Goal: Check status: Check status

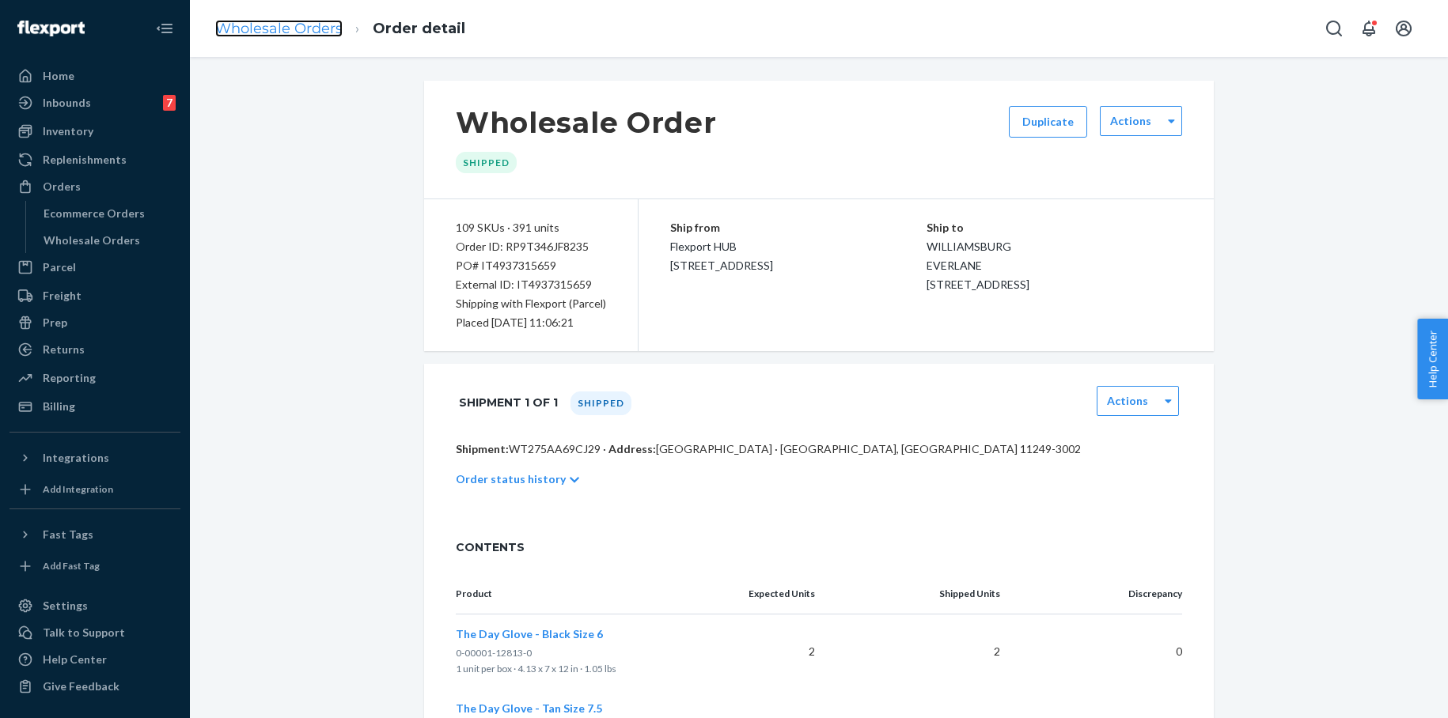
click at [304, 29] on link "Wholesale Orders" at bounding box center [278, 28] width 127 height 17
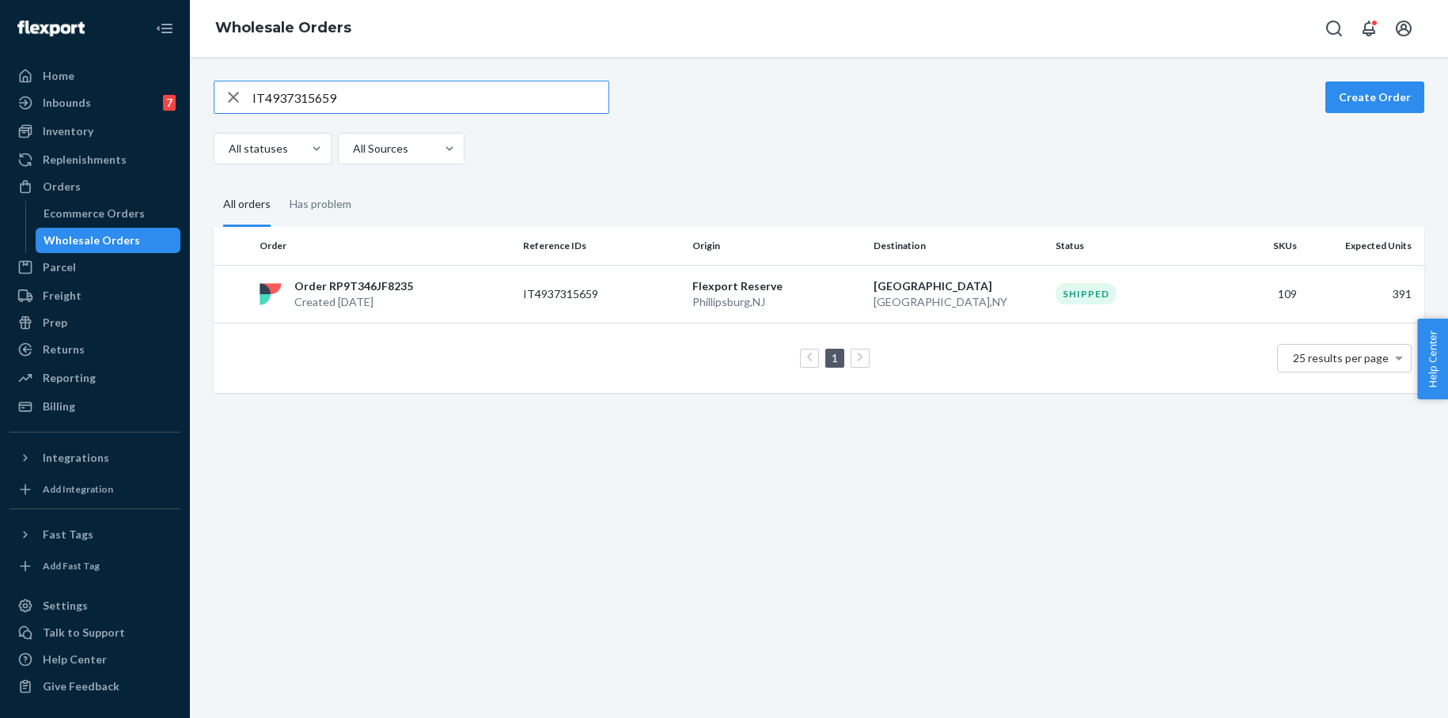
drag, startPoint x: 373, startPoint y: 97, endPoint x: 203, endPoint y: 97, distance: 170.1
click at [203, 97] on div "IT4937315659 Create Order All statuses All Sources All orders Has problem Order…" at bounding box center [819, 237] width 1234 height 312
type input "IT7965123840"
click at [728, 290] on p "Flexport Reserve" at bounding box center [776, 286] width 169 height 16
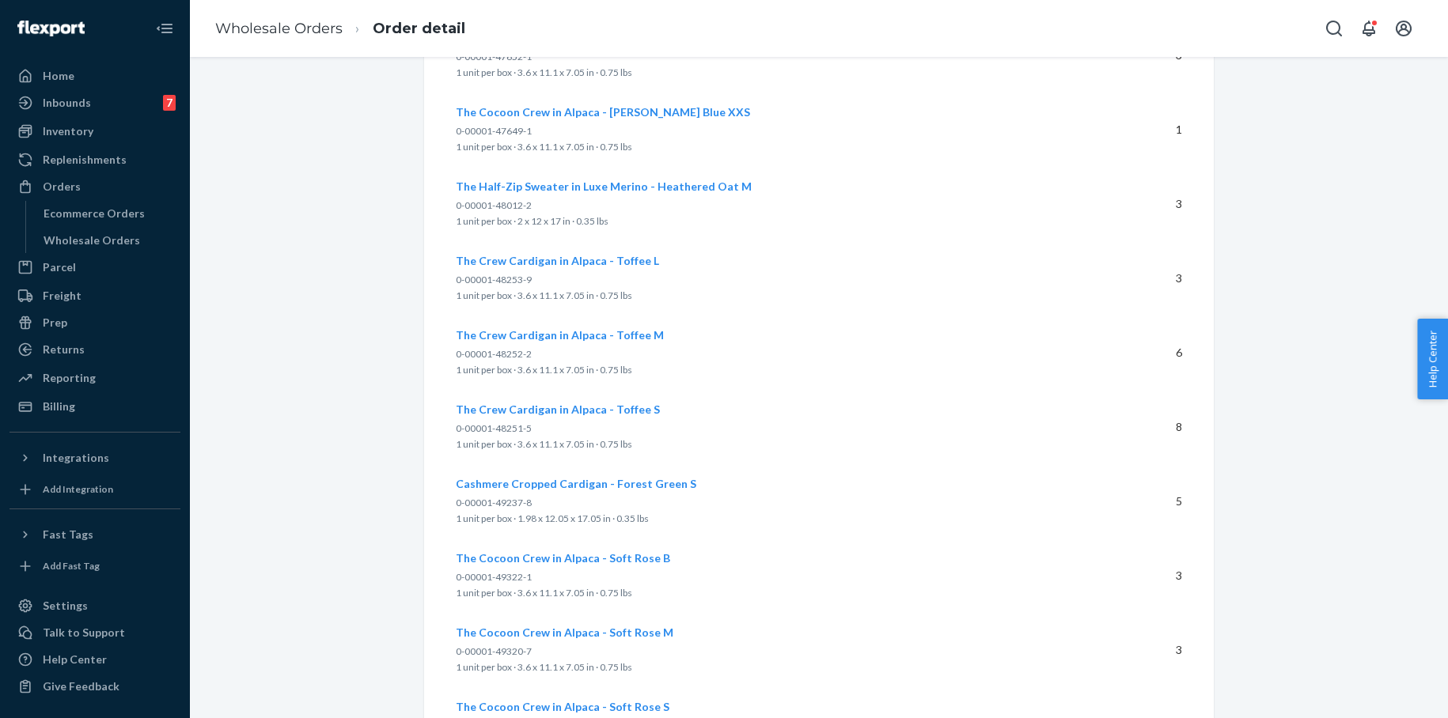
scroll to position [4713, 0]
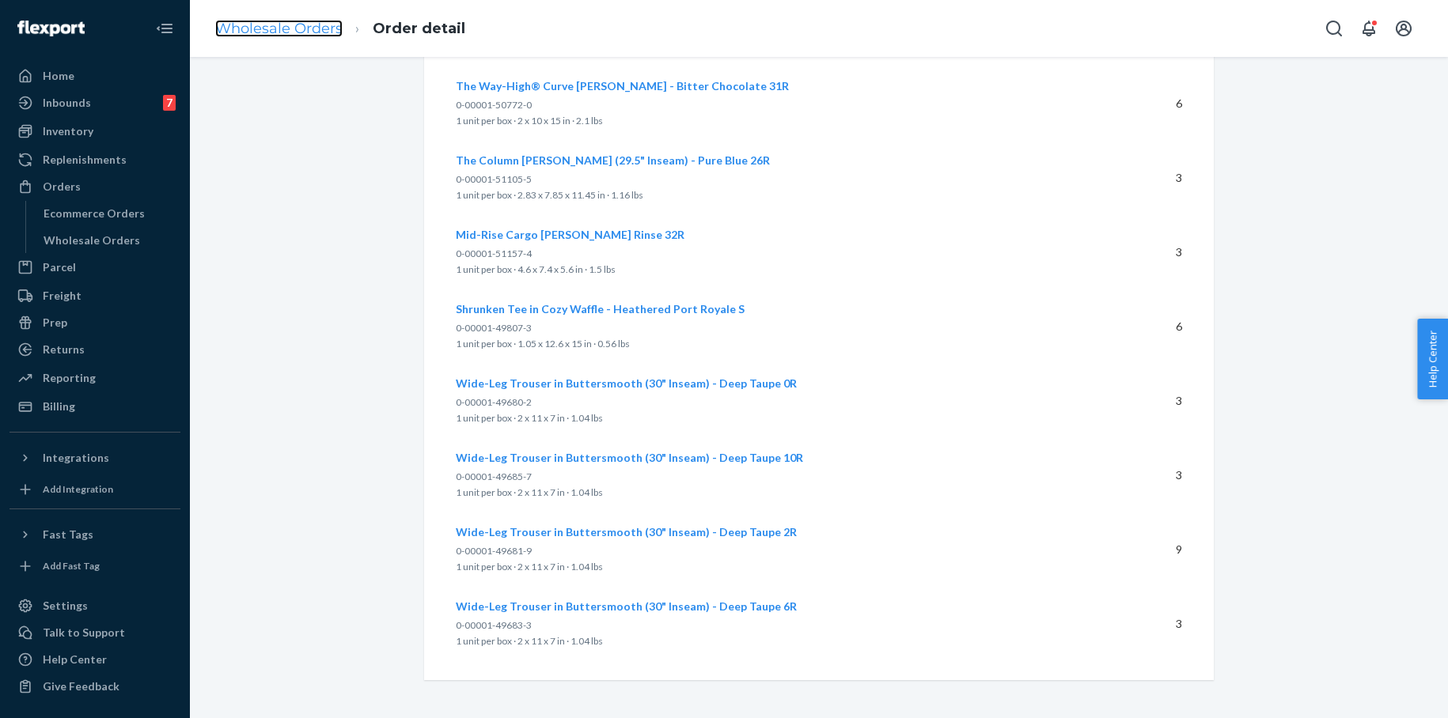
click at [285, 27] on link "Wholesale Orders" at bounding box center [278, 28] width 127 height 17
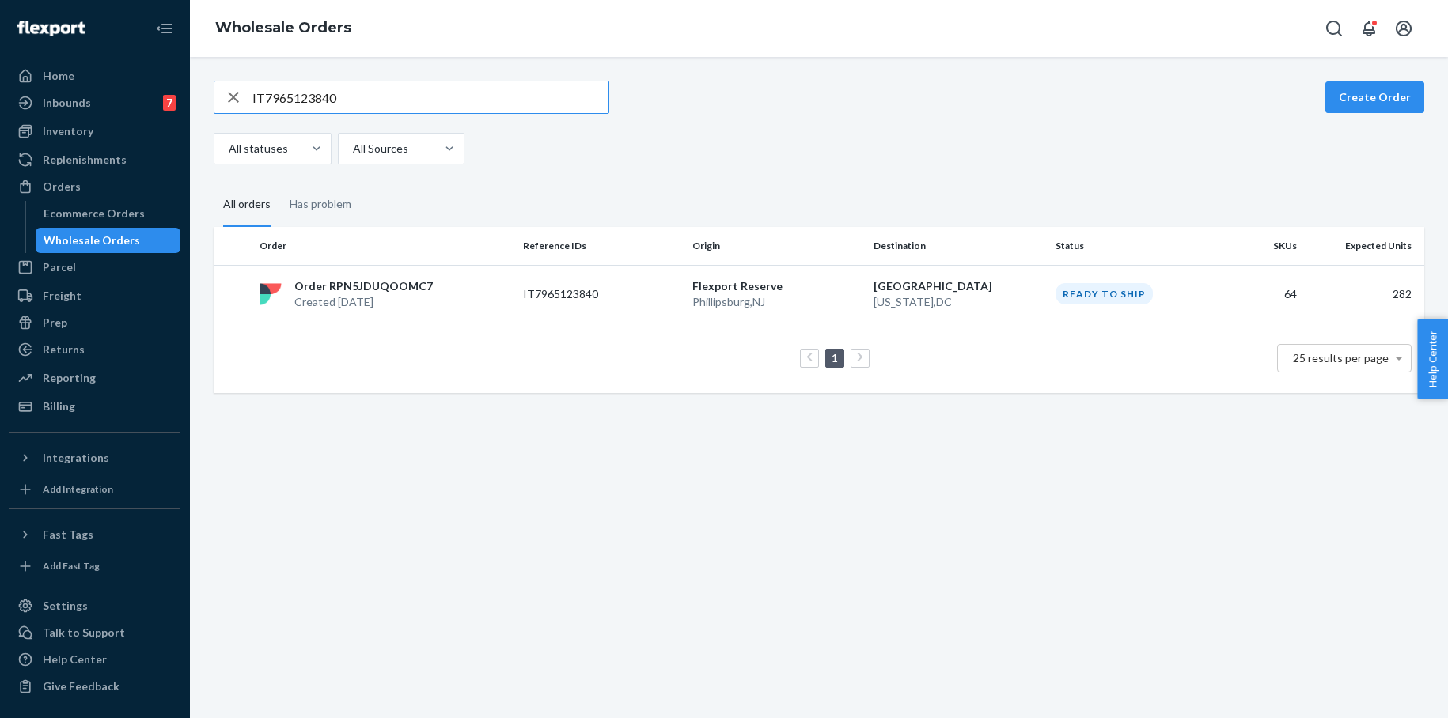
drag, startPoint x: 351, startPoint y: 95, endPoint x: 231, endPoint y: 87, distance: 120.5
click at [231, 87] on div "IT7965123840" at bounding box center [411, 97] width 394 height 32
type input "IT3595927240"
click at [668, 282] on td "IT3595927240" at bounding box center [601, 294] width 169 height 58
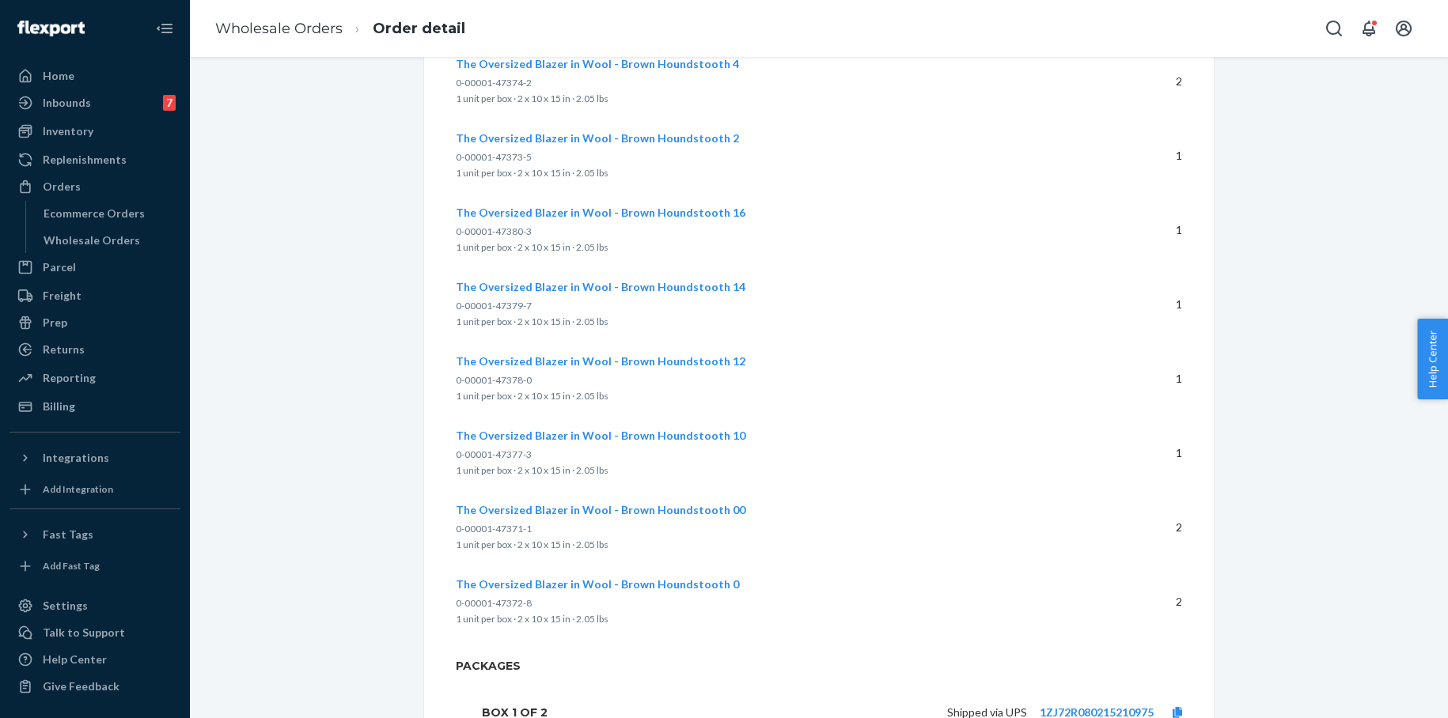
scroll to position [1637, 0]
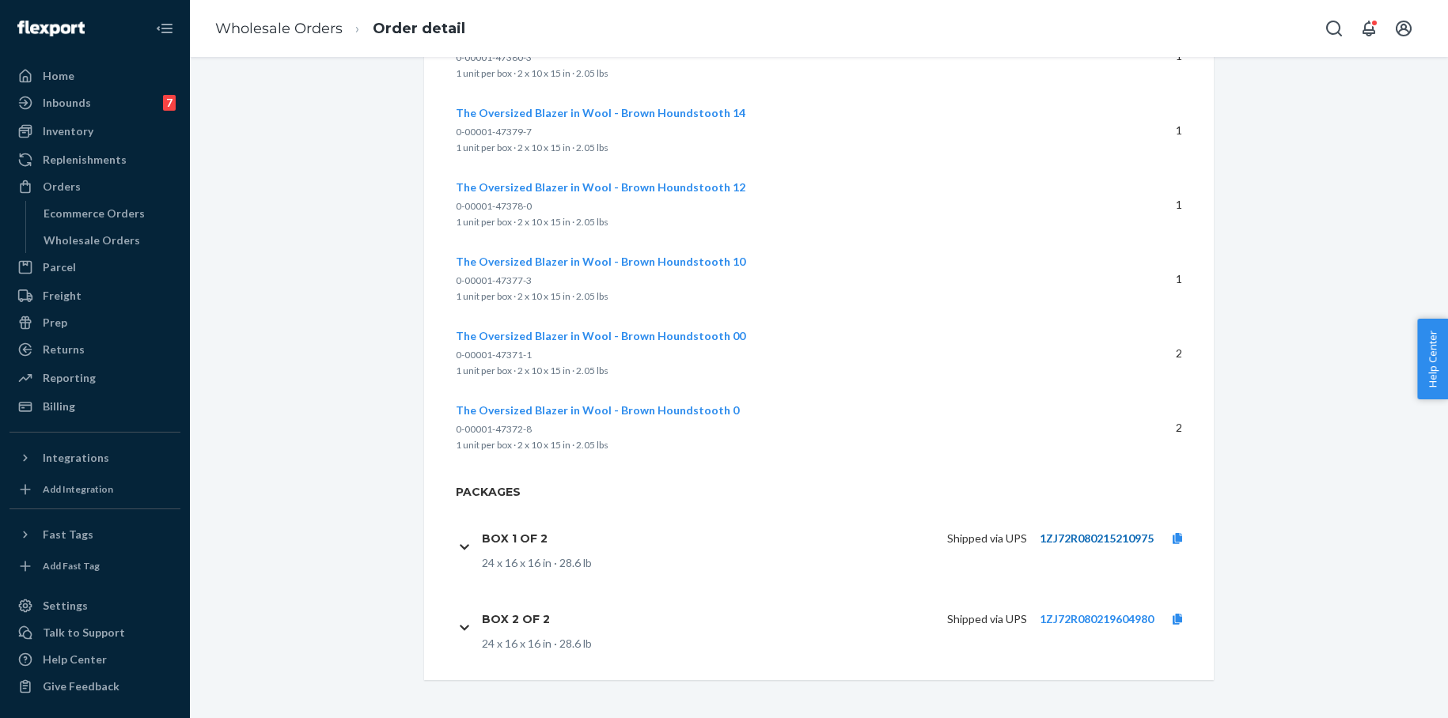
click at [1062, 537] on link "1ZJ72R080215210975" at bounding box center [1097, 538] width 114 height 13
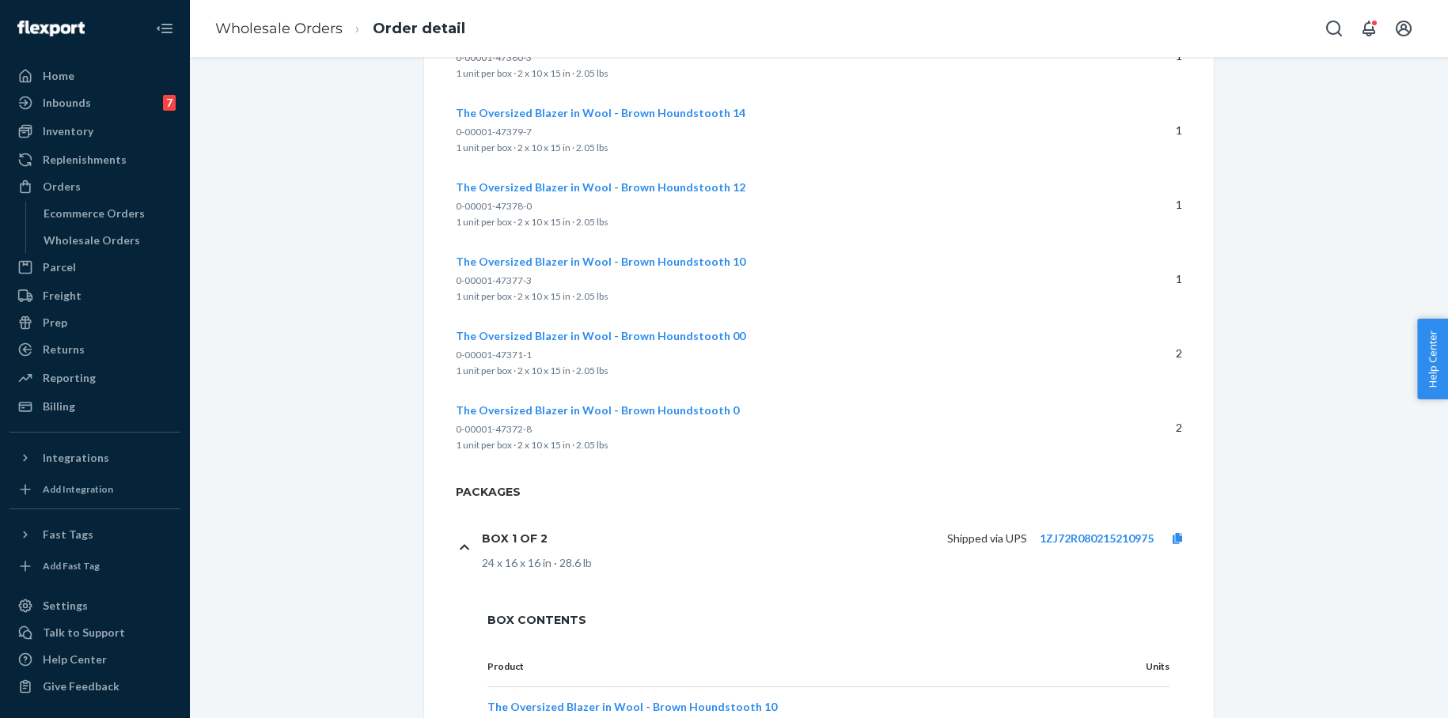
click at [314, 40] on ol "Wholesale Orders Order detail" at bounding box center [340, 29] width 275 height 47
click at [309, 31] on link "Wholesale Orders" at bounding box center [278, 28] width 127 height 17
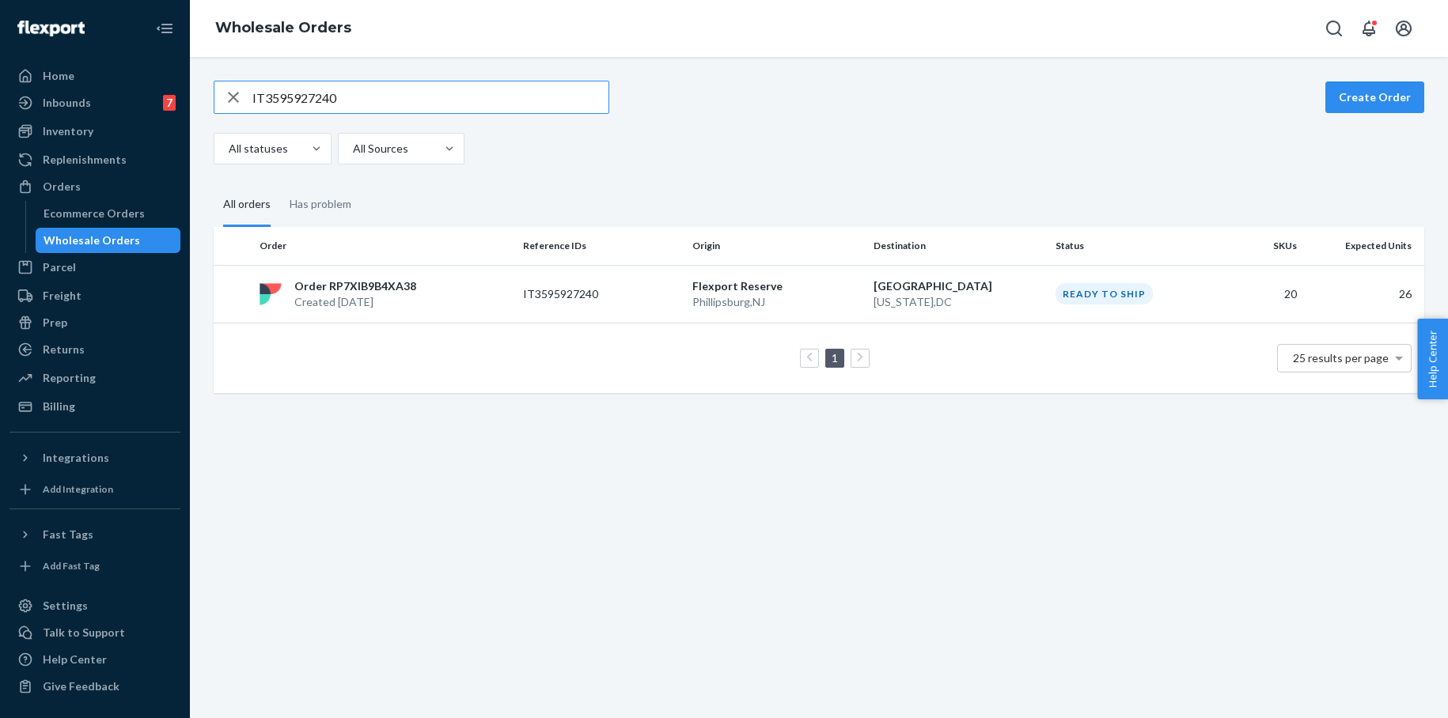
drag, startPoint x: 264, startPoint y: 97, endPoint x: 237, endPoint y: 94, distance: 27.8
click at [237, 94] on div "IT3595927240" at bounding box center [411, 97] width 394 height 32
type input "IT7198877815"
click at [744, 291] on p "Flexport Reserve" at bounding box center [776, 286] width 169 height 16
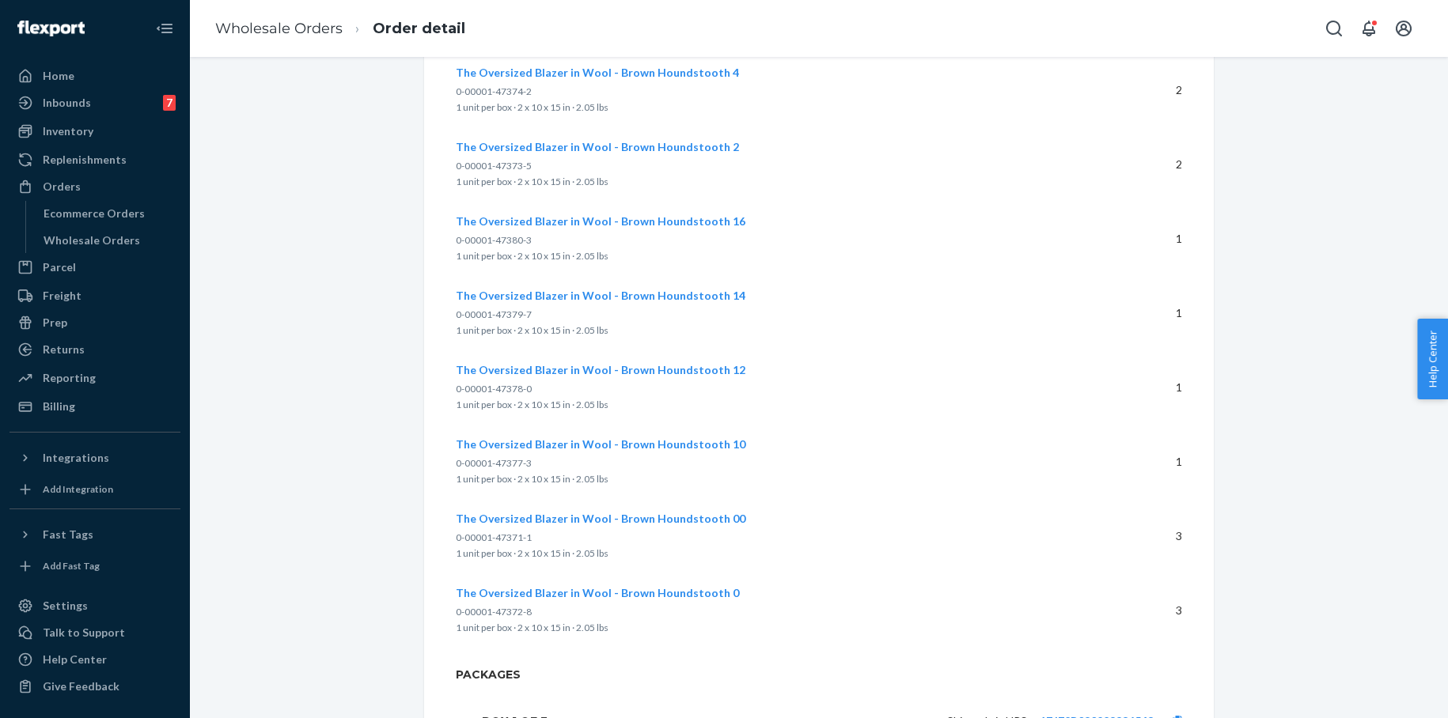
scroll to position [1718, 0]
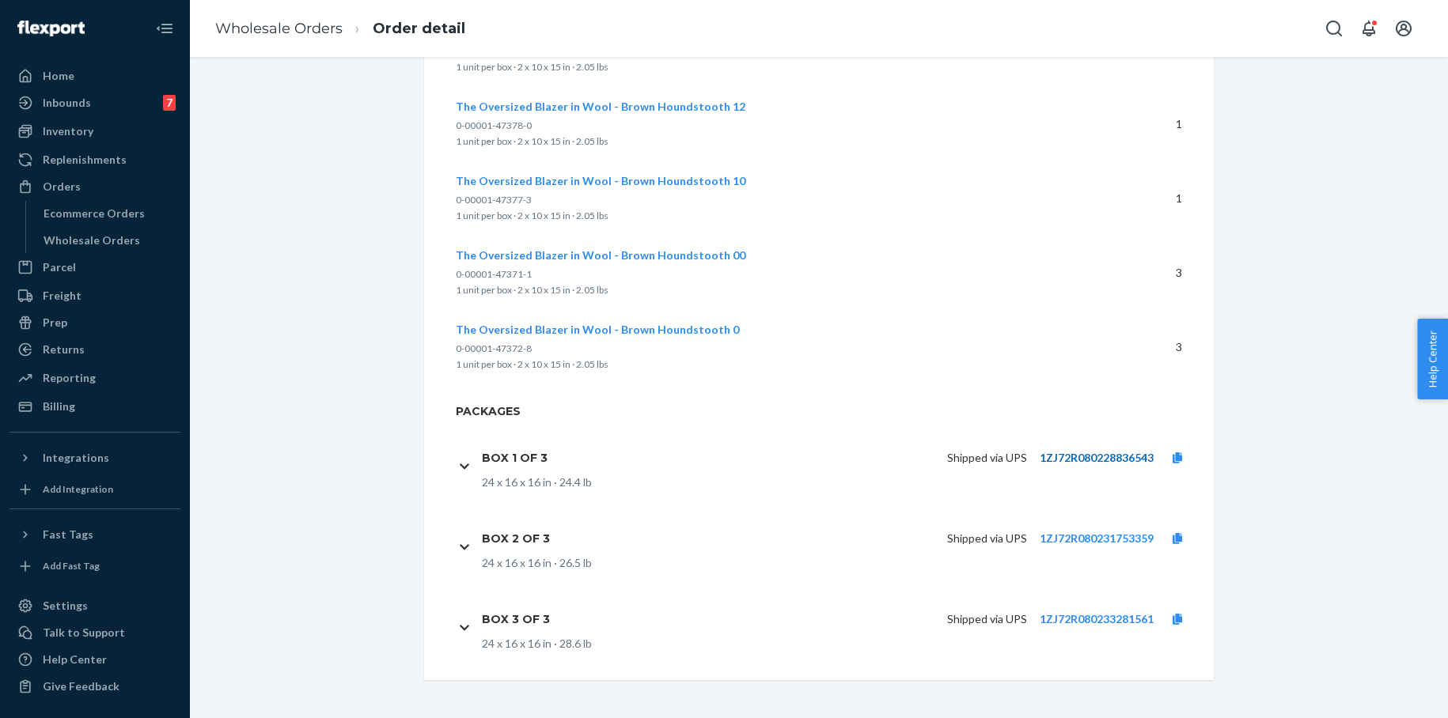
click at [1076, 457] on link "1ZJ72R080228836543" at bounding box center [1097, 457] width 114 height 13
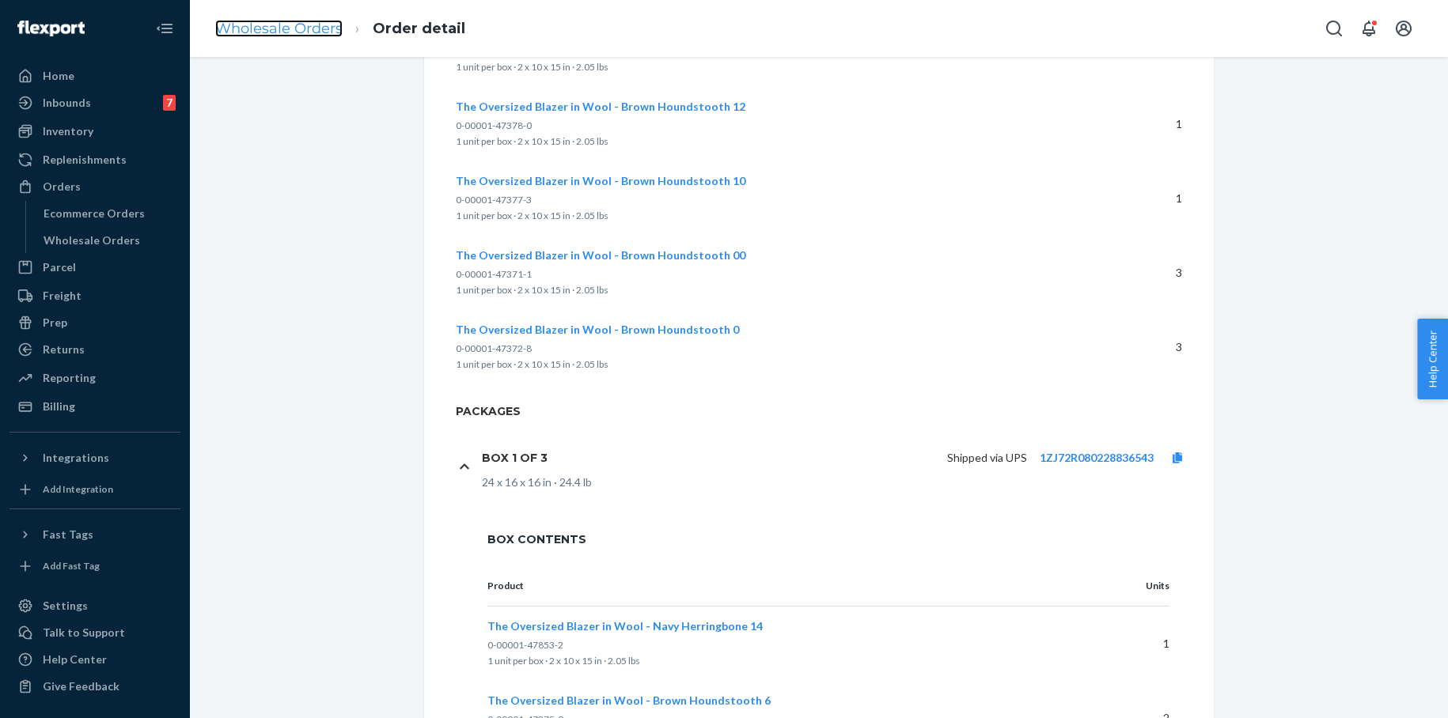
click at [298, 31] on link "Wholesale Orders" at bounding box center [278, 28] width 127 height 17
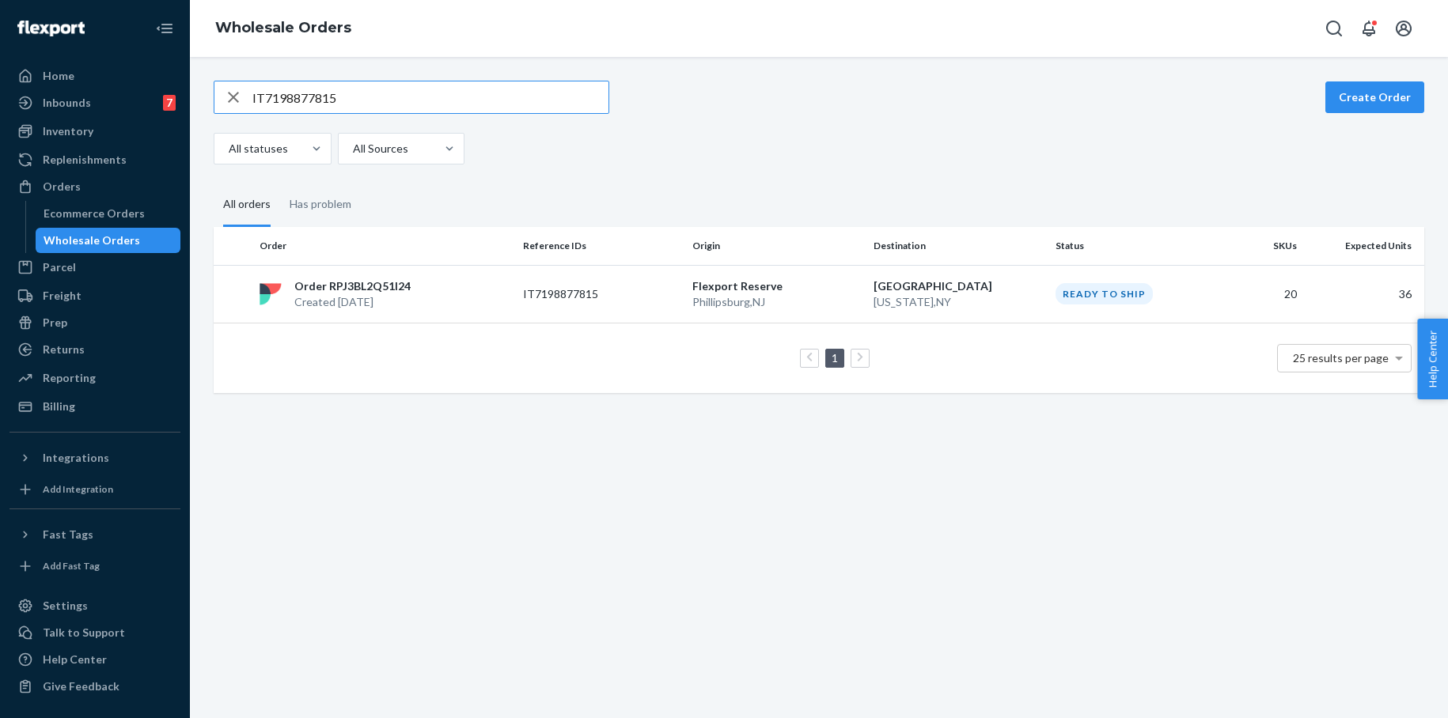
drag, startPoint x: 299, startPoint y: 94, endPoint x: 218, endPoint y: 85, distance: 81.9
click at [217, 85] on div "IT7198877815" at bounding box center [411, 97] width 394 height 32
type input "IT4258005849"
click at [740, 294] on p "[GEOGRAPHIC_DATA] , [GEOGRAPHIC_DATA]" at bounding box center [776, 302] width 169 height 16
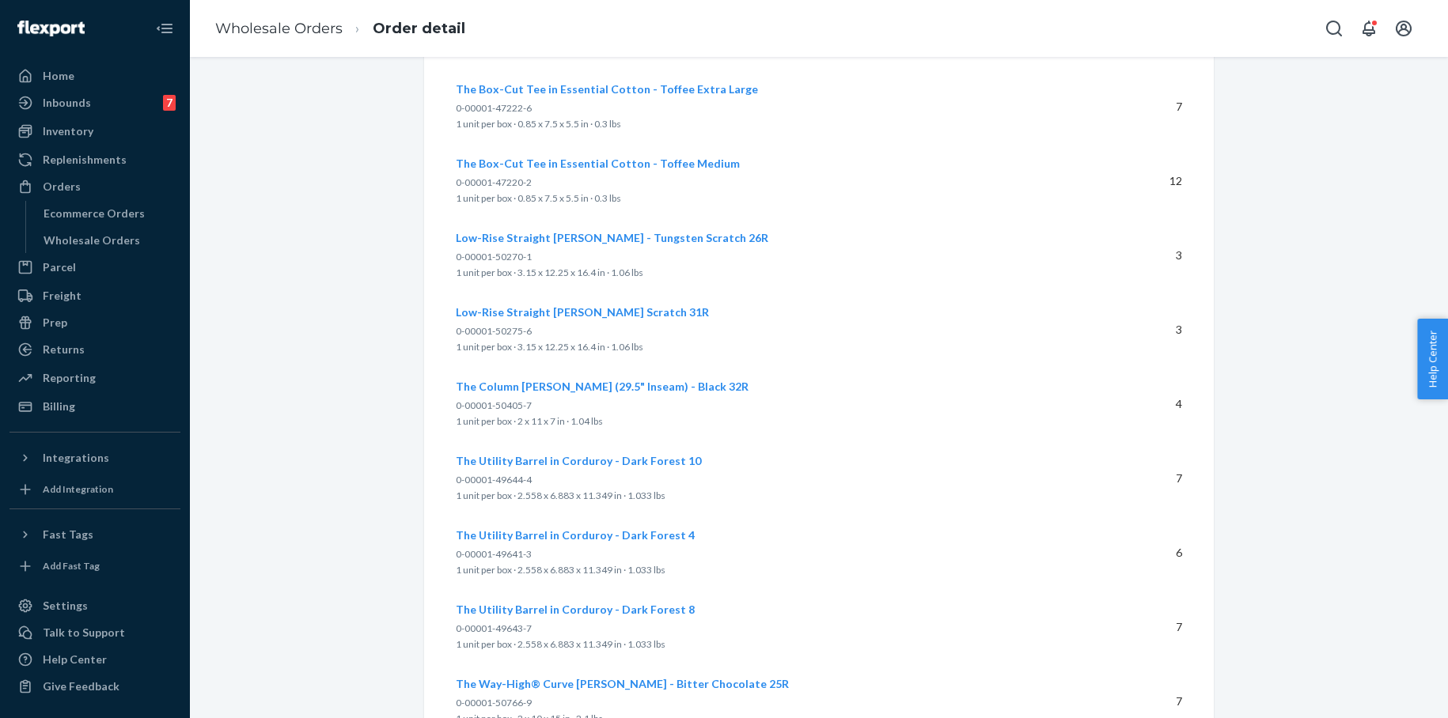
scroll to position [4713, 0]
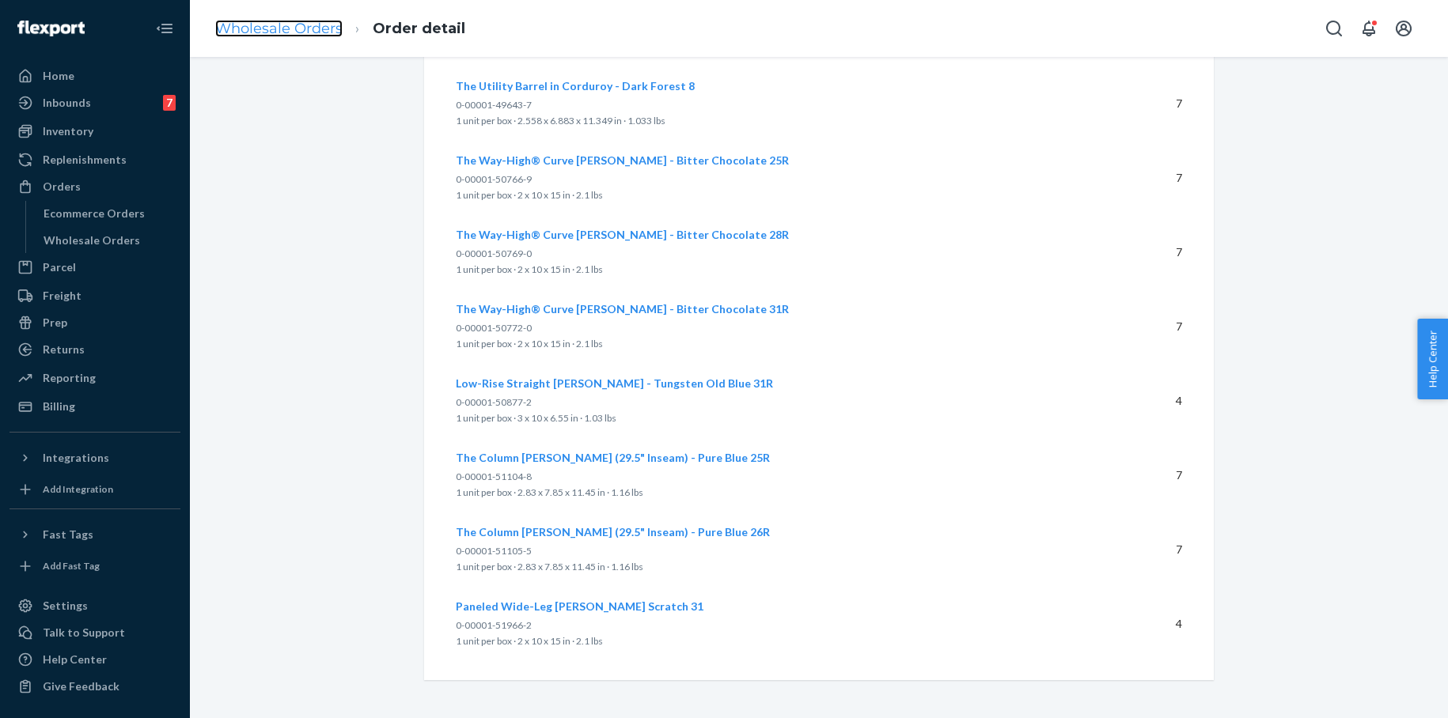
click at [256, 33] on link "Wholesale Orders" at bounding box center [278, 28] width 127 height 17
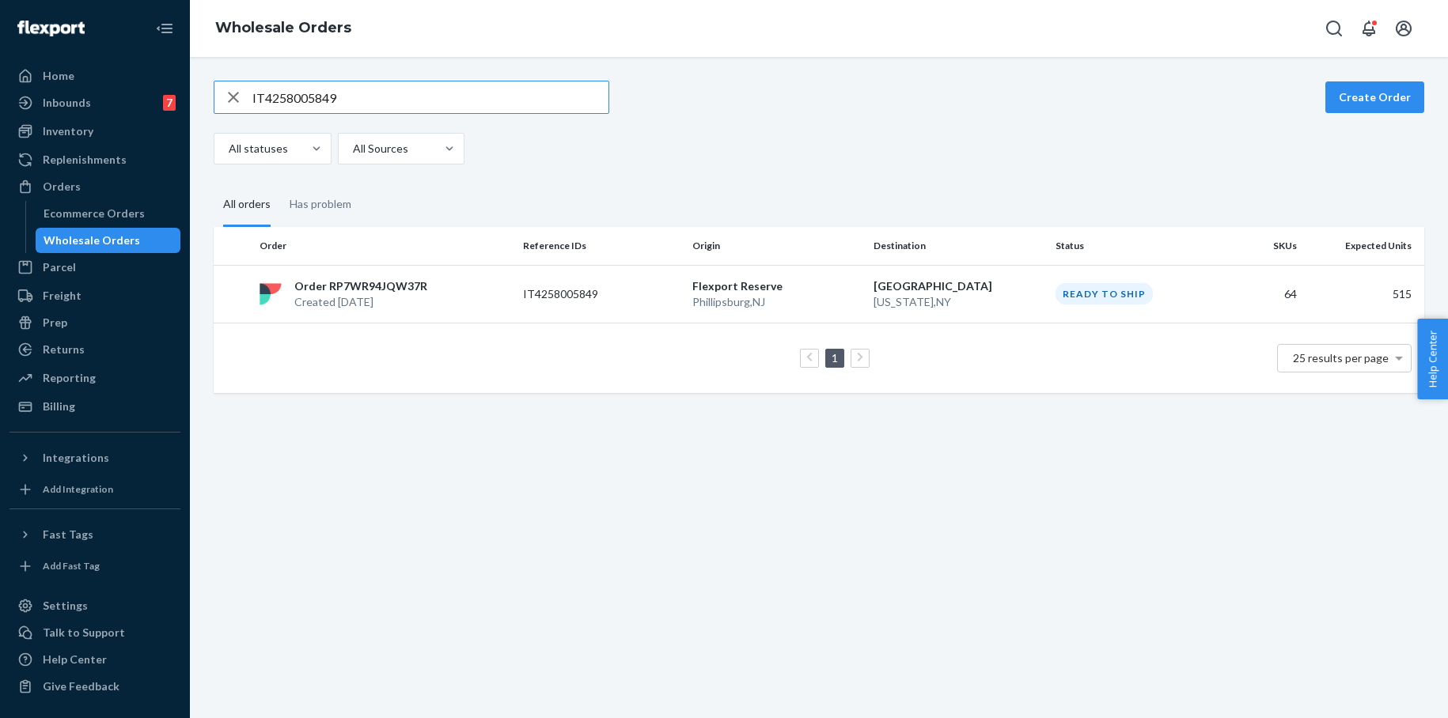
drag, startPoint x: 344, startPoint y: 100, endPoint x: 233, endPoint y: 101, distance: 110.8
click at [233, 101] on div "IT4258005849" at bounding box center [411, 97] width 394 height 32
type input "IT7348495337"
click at [372, 298] on p "Created [DATE]" at bounding box center [357, 302] width 126 height 16
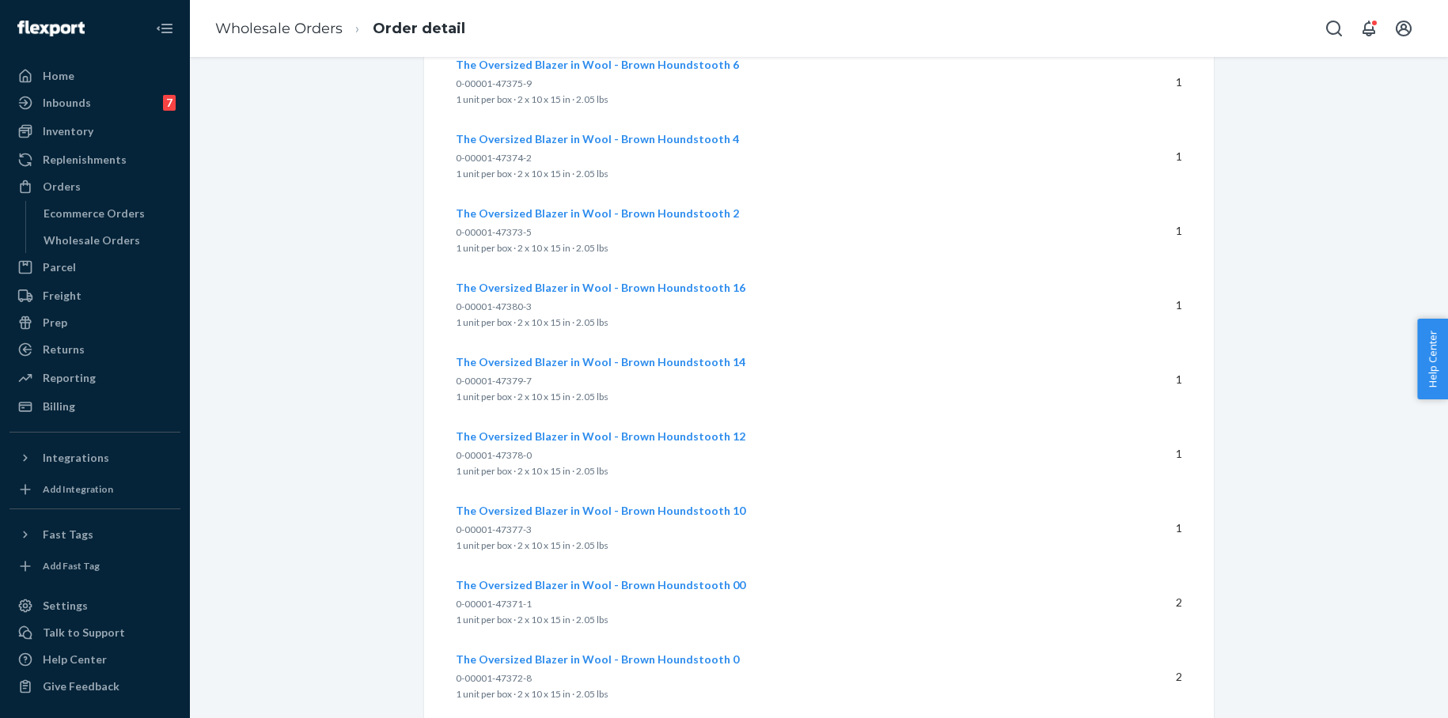
scroll to position [1718, 0]
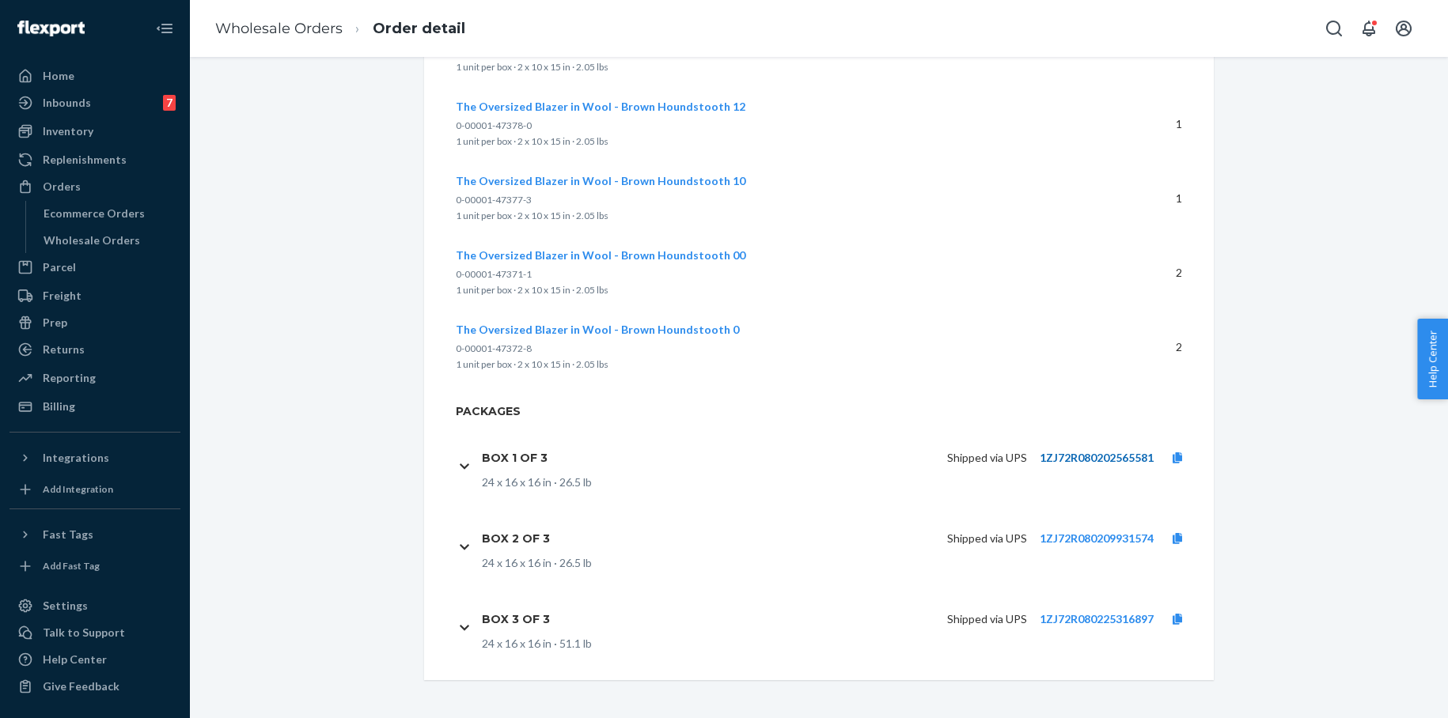
click at [1112, 458] on link "1ZJ72R080202565581" at bounding box center [1097, 457] width 114 height 13
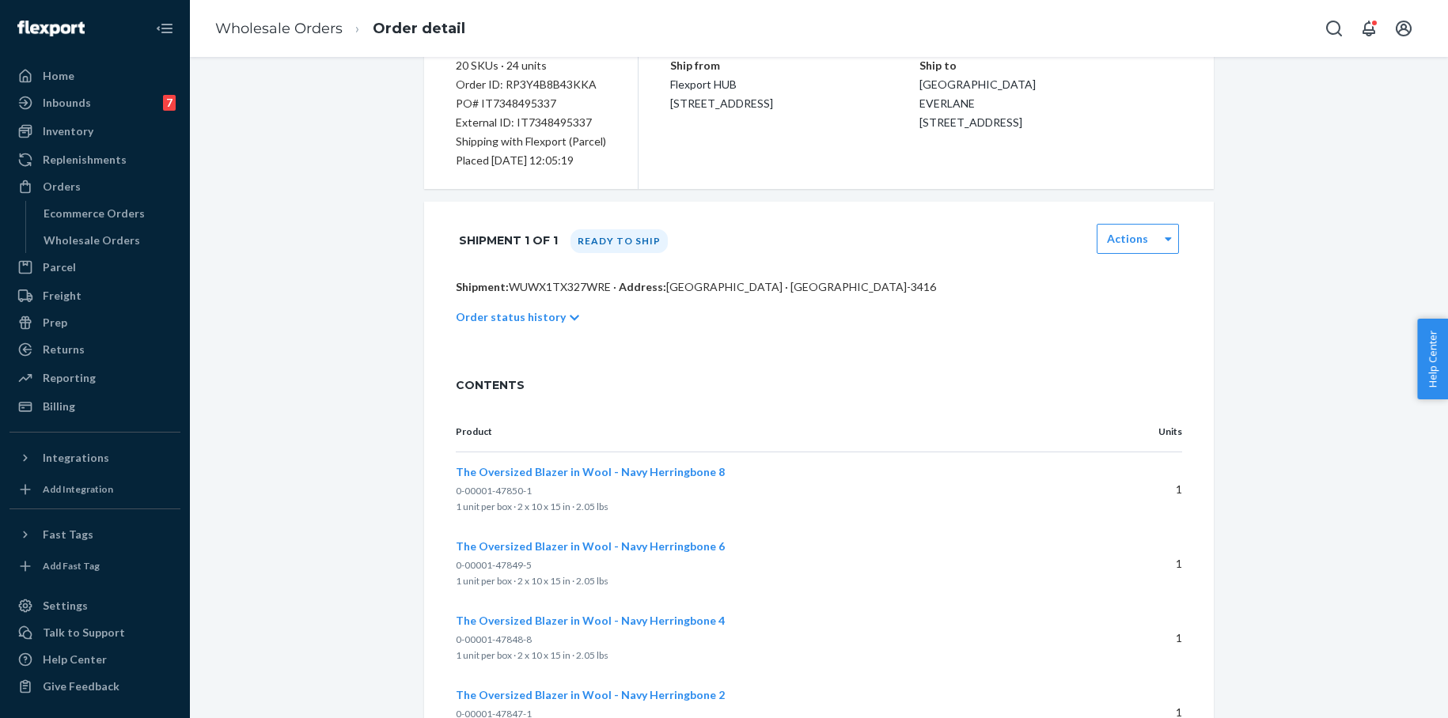
scroll to position [0, 0]
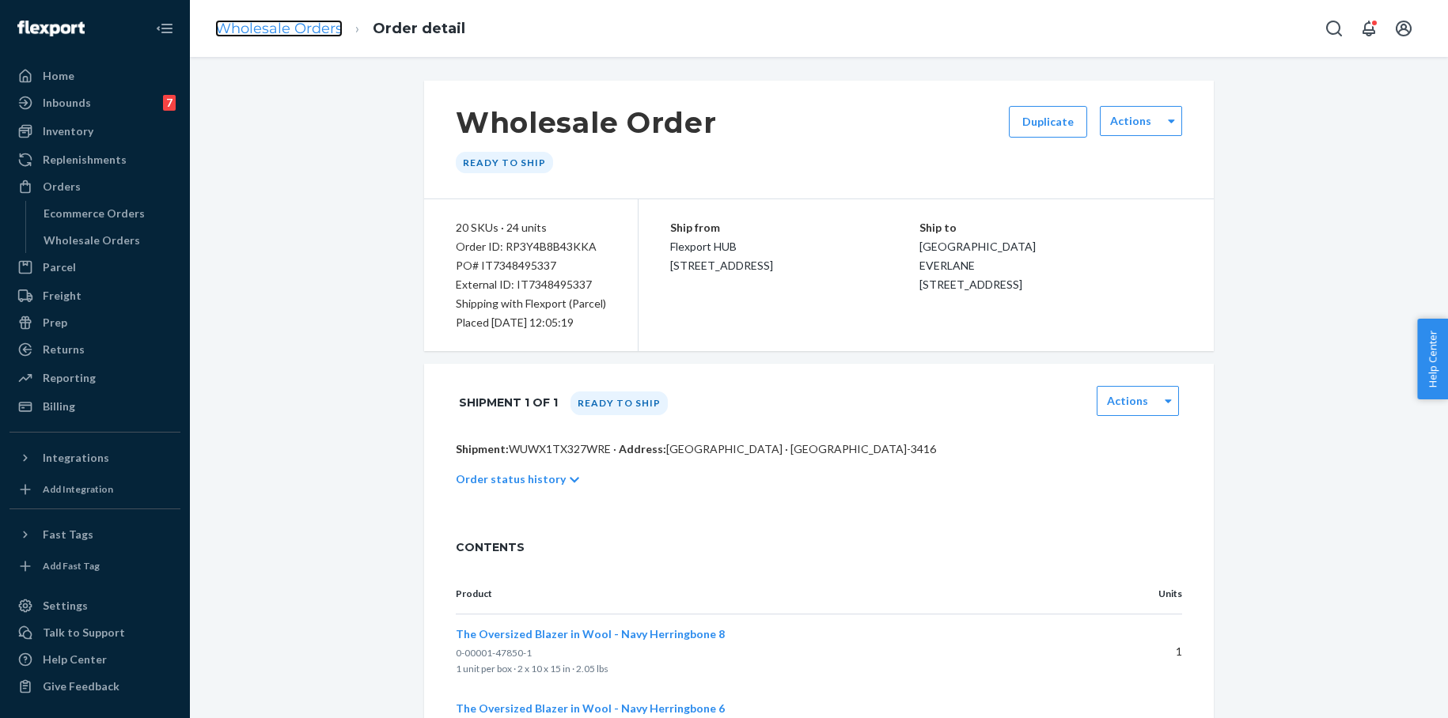
click at [281, 33] on link "Wholesale Orders" at bounding box center [278, 28] width 127 height 17
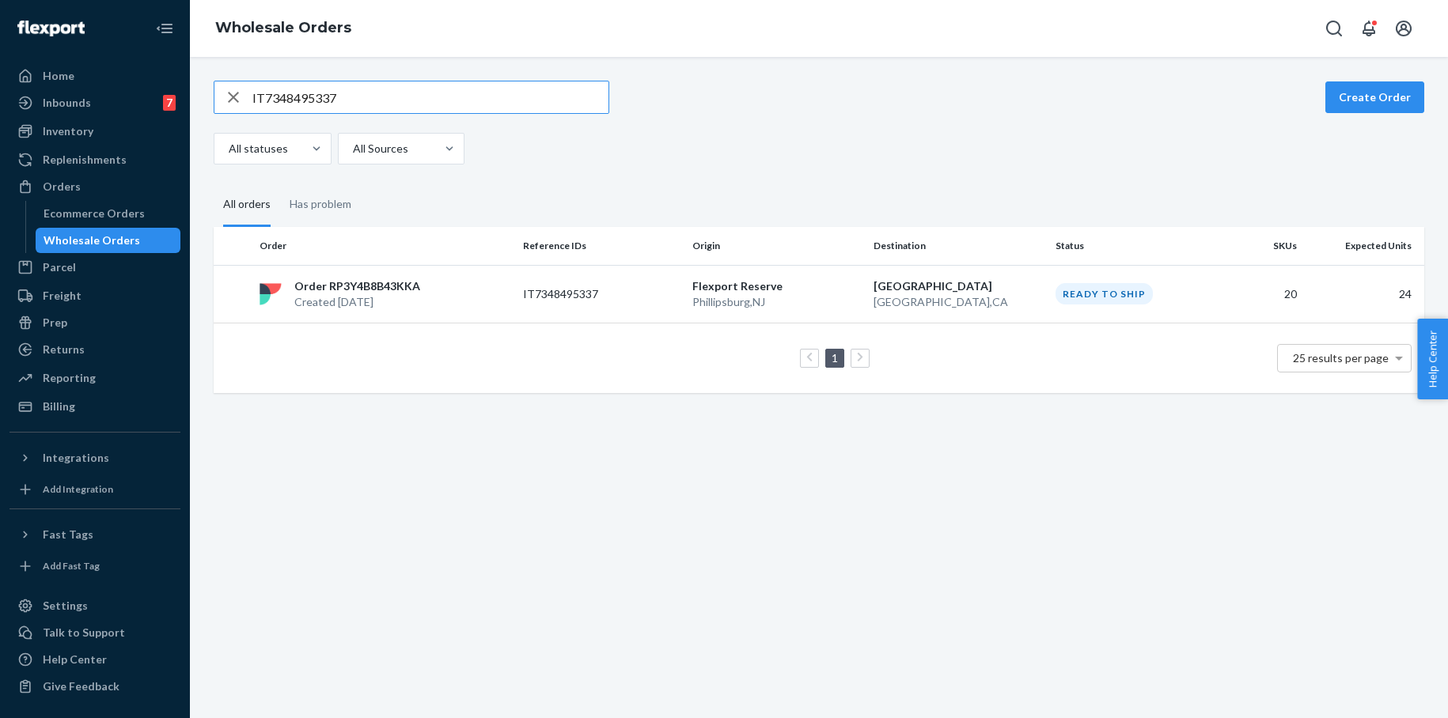
drag, startPoint x: 348, startPoint y: 100, endPoint x: 225, endPoint y: 96, distance: 122.7
click at [226, 96] on div "IT7348495337" at bounding box center [411, 97] width 394 height 32
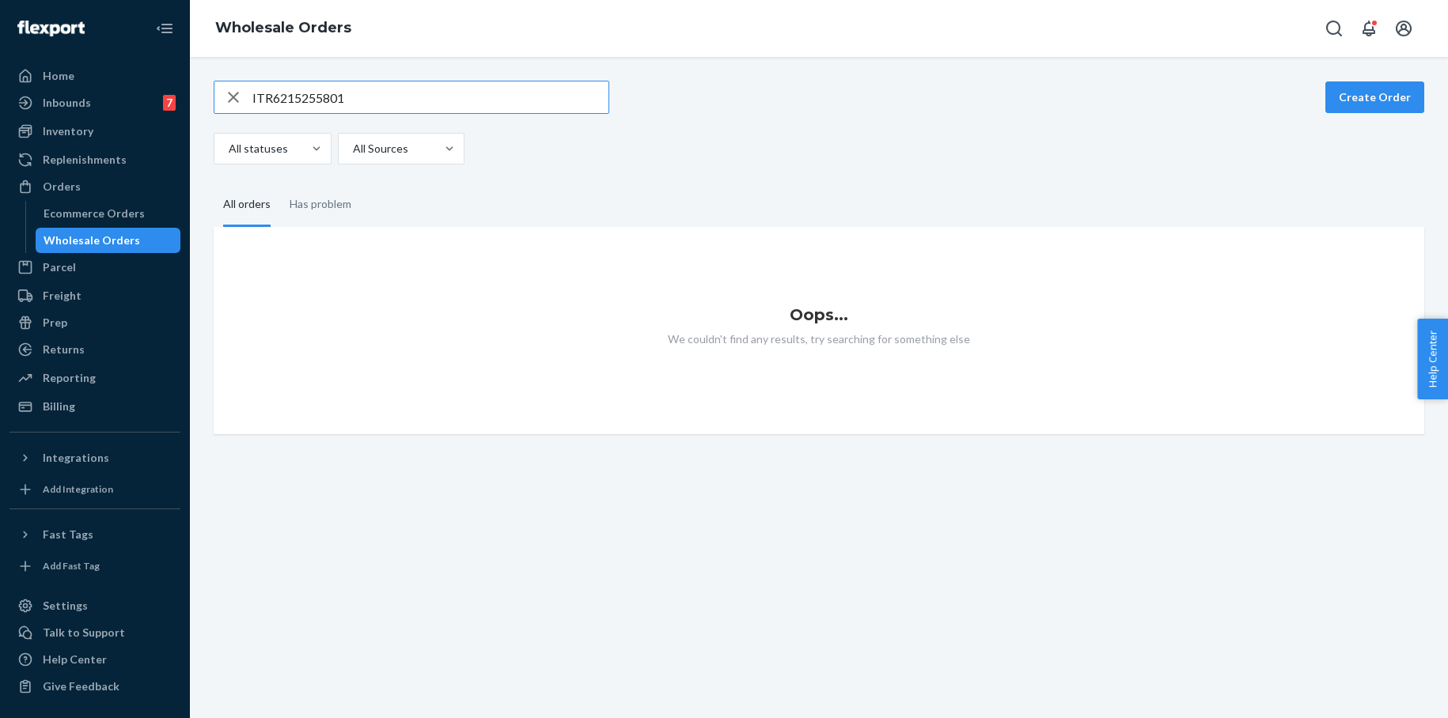
click at [381, 98] on input "ITR6215255801" at bounding box center [430, 97] width 356 height 32
drag, startPoint x: 373, startPoint y: 98, endPoint x: 154, endPoint y: 96, distance: 218.4
click at [154, 96] on div "Home Inbounds 7 Shipping Plans Problems 7 Inventory Products Branded Packaging …" at bounding box center [724, 359] width 1448 height 718
paste input "text"
drag, startPoint x: 353, startPoint y: 96, endPoint x: 229, endPoint y: 86, distance: 124.6
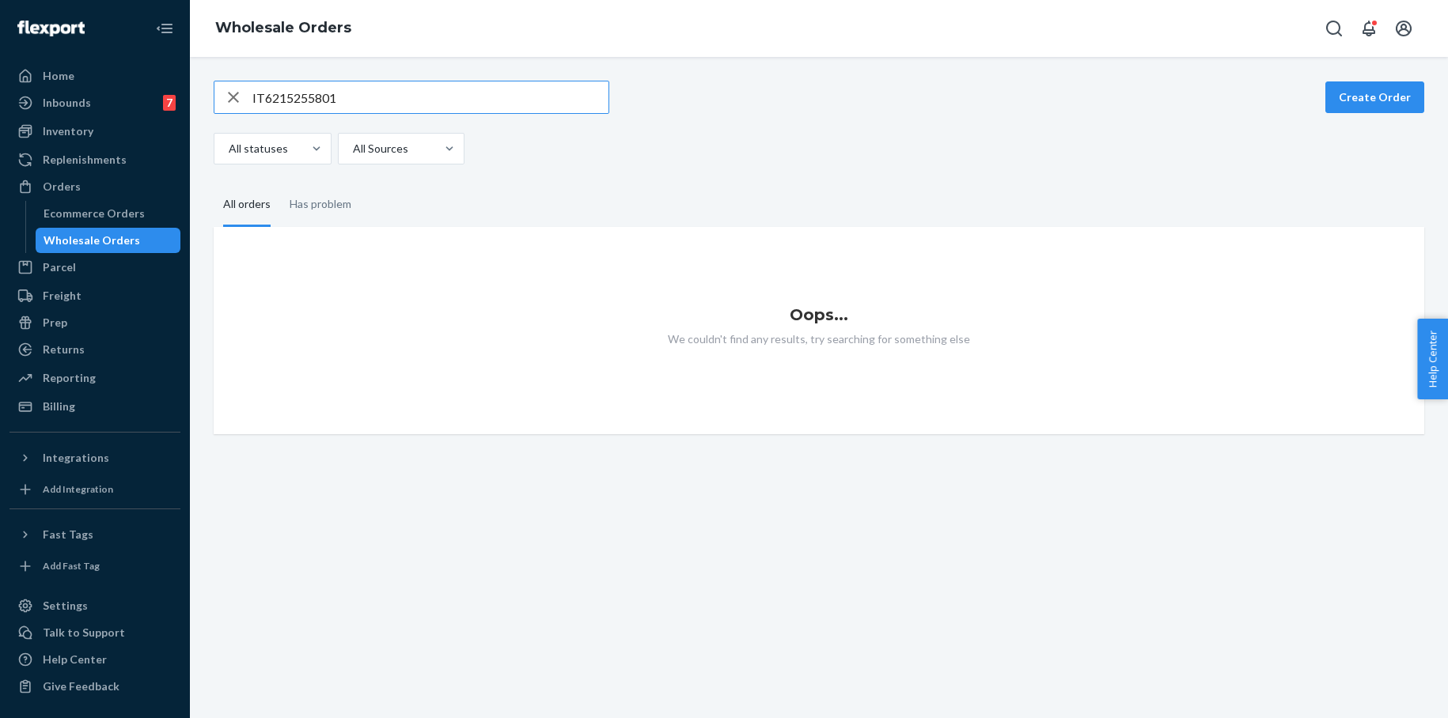
click at [230, 86] on div "IT6215255801" at bounding box center [411, 97] width 394 height 32
paste input "9661026503"
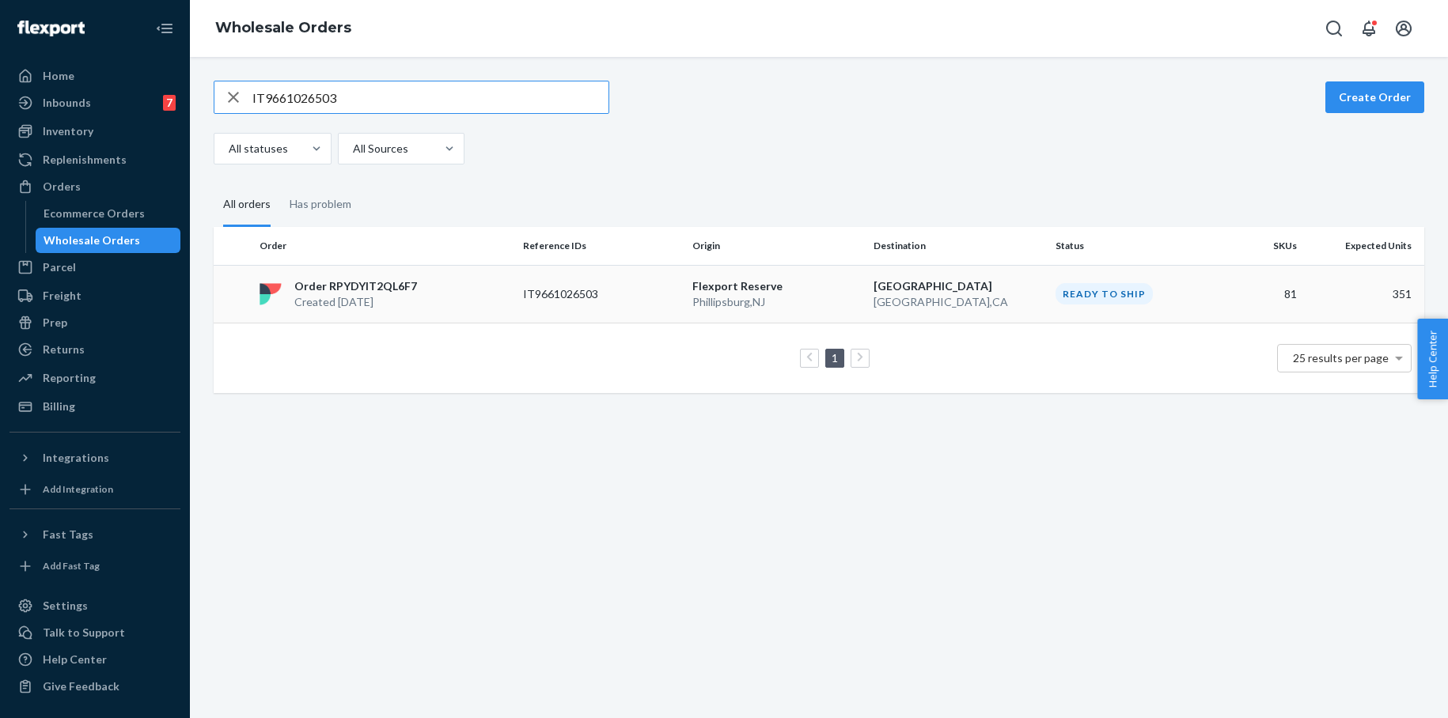
type input "IT9661026503"
click at [400, 283] on p "Order RPYDYIT2QL6F7" at bounding box center [355, 286] width 123 height 16
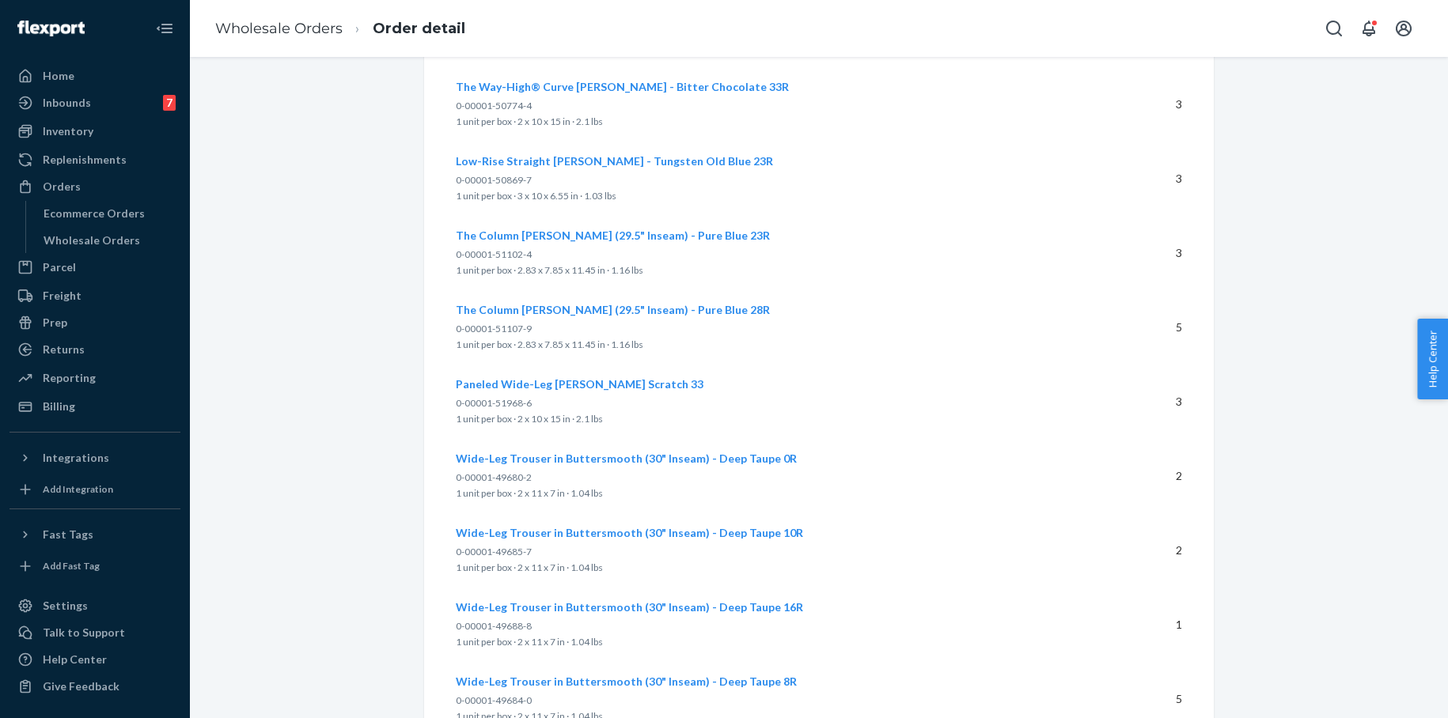
scroll to position [5977, 0]
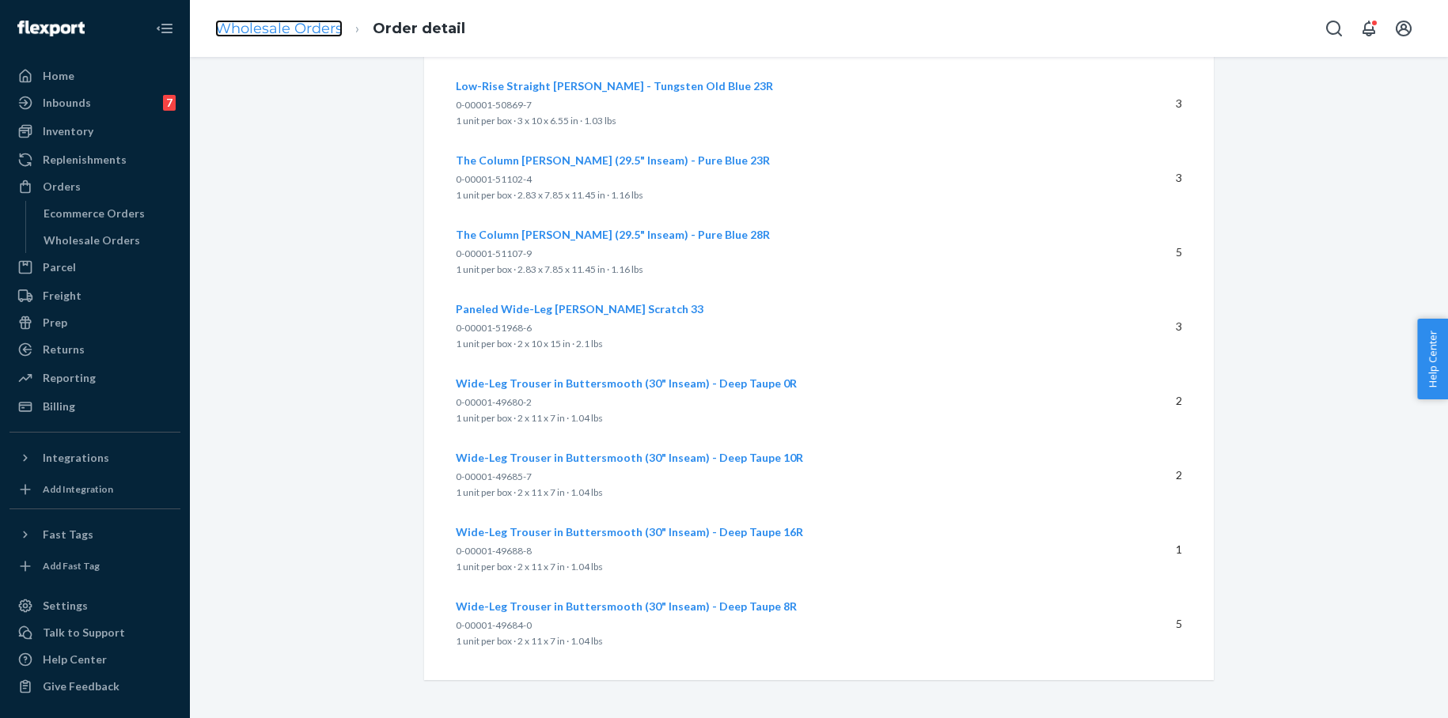
click at [302, 36] on link "Wholesale Orders" at bounding box center [278, 28] width 127 height 17
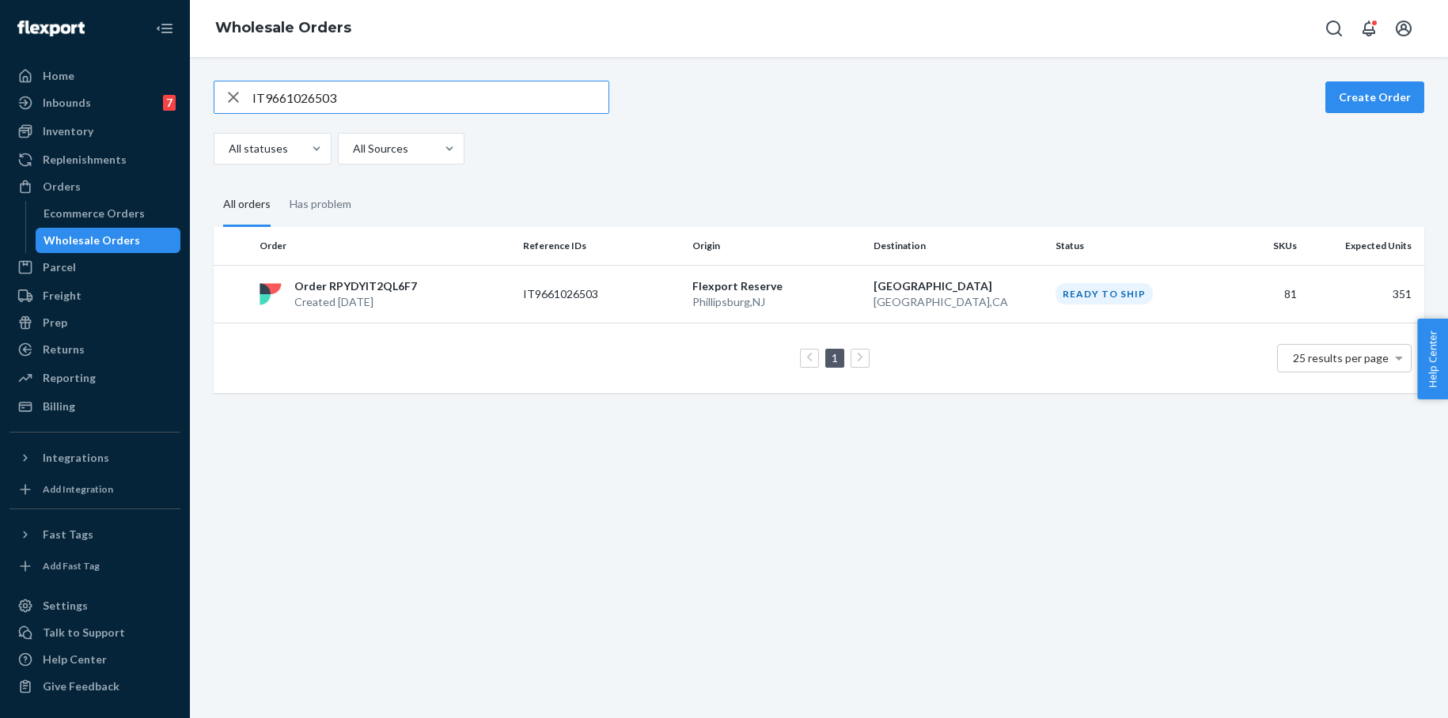
drag, startPoint x: 347, startPoint y: 100, endPoint x: 247, endPoint y: 99, distance: 99.7
click at [252, 99] on div "IT9661026503" at bounding box center [411, 97] width 394 height 32
type input "IT3542136387"
click at [357, 281] on p "Order RP6IVAXCAEI83" at bounding box center [353, 286] width 119 height 16
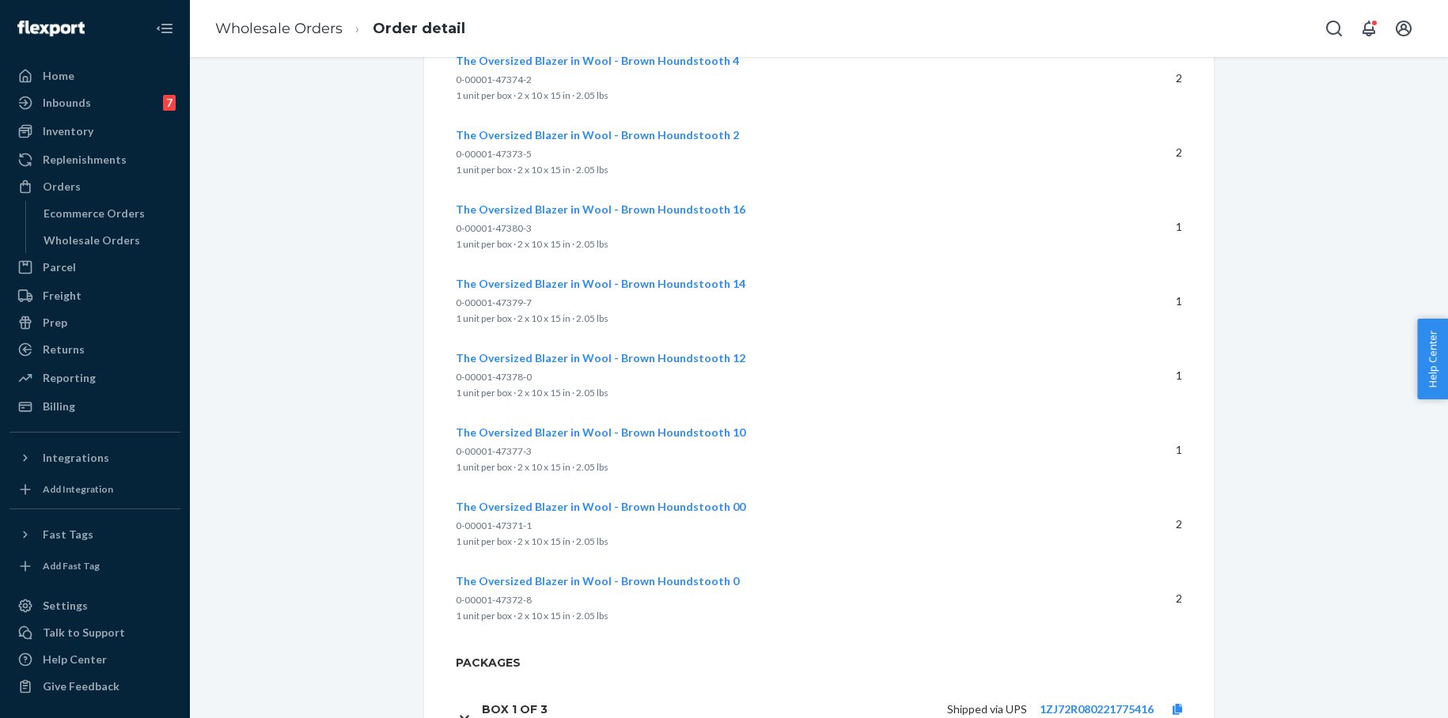
scroll to position [1718, 0]
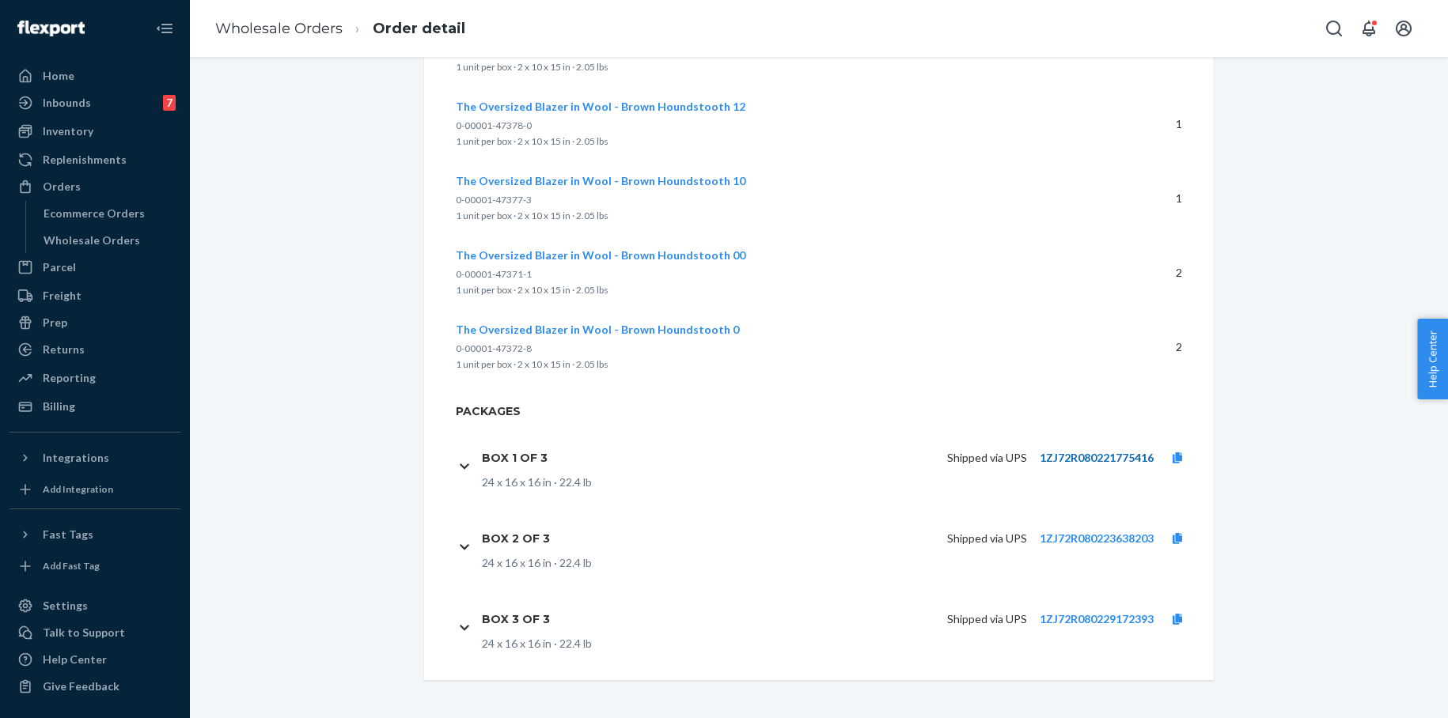
click at [1111, 459] on link "1ZJ72R080221775416" at bounding box center [1097, 457] width 114 height 13
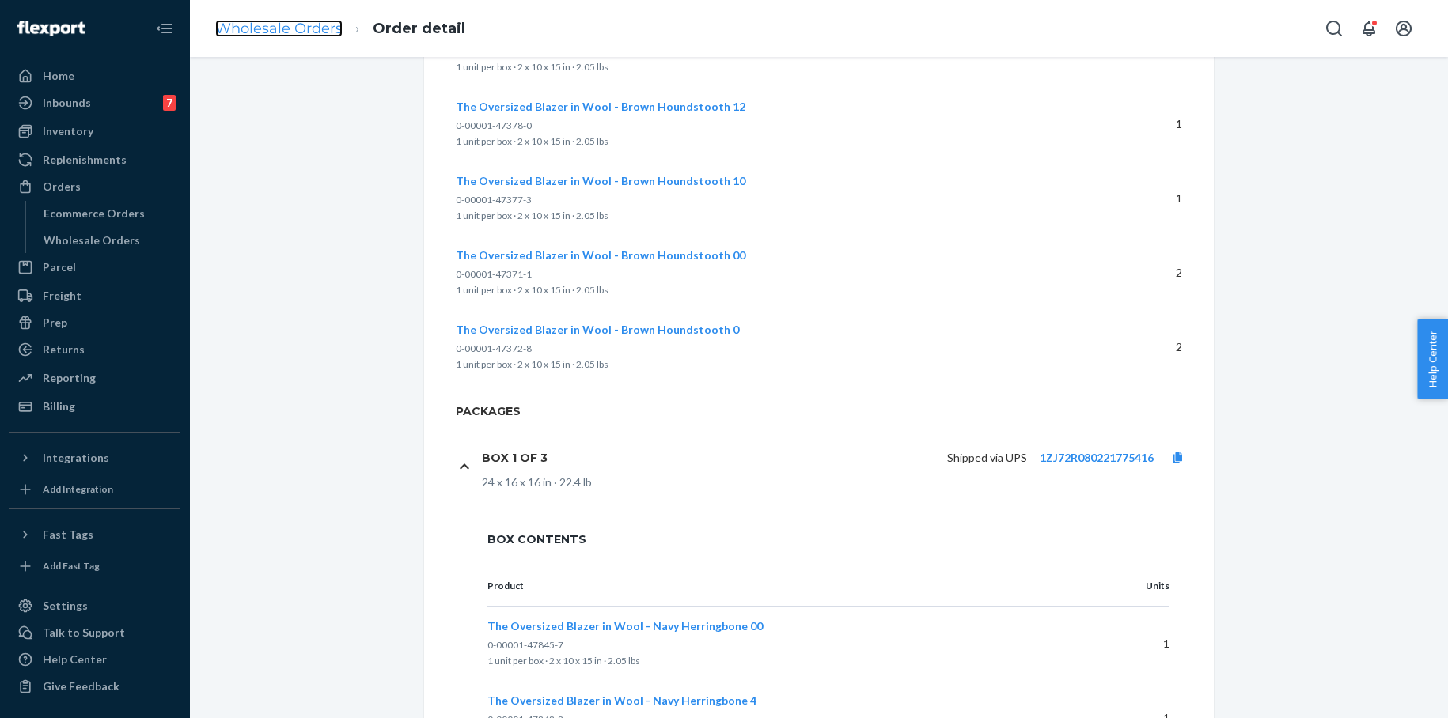
click at [325, 23] on link "Wholesale Orders" at bounding box center [278, 28] width 127 height 17
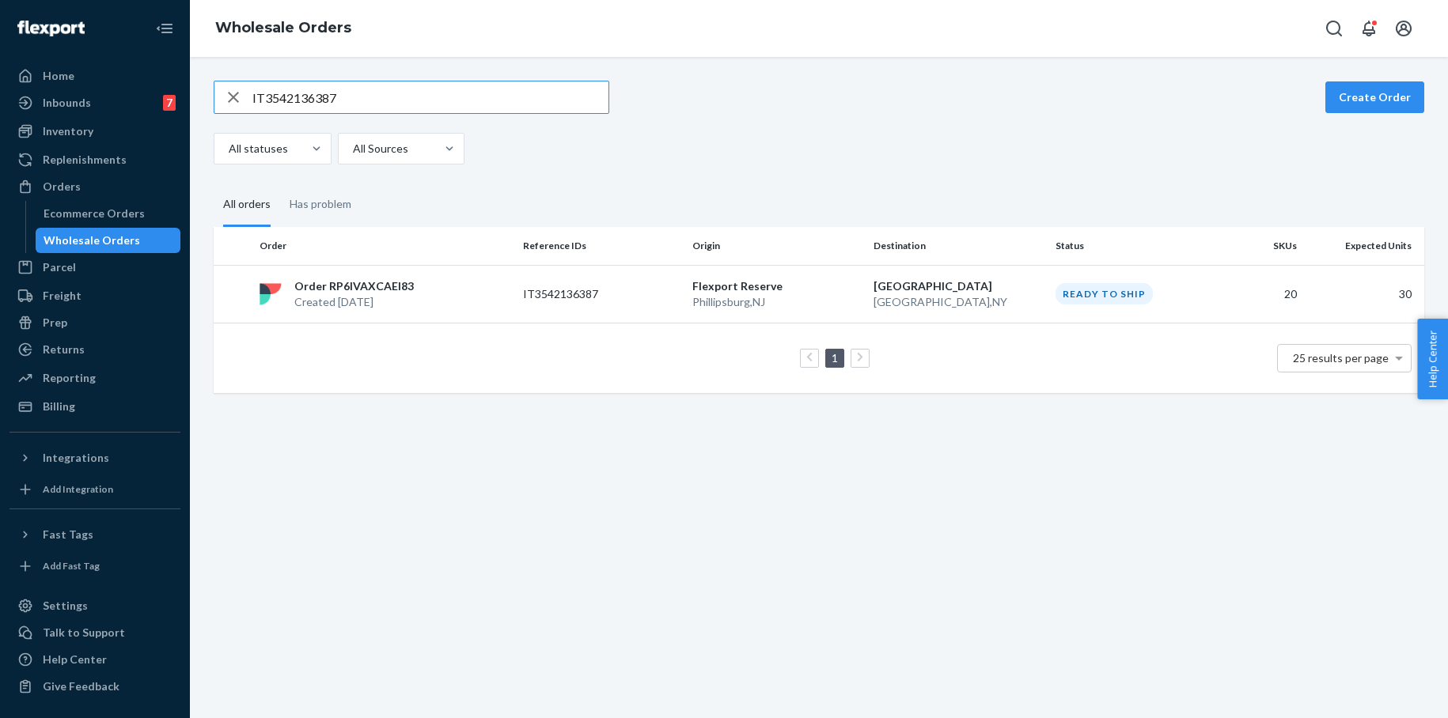
drag, startPoint x: 341, startPoint y: 97, endPoint x: 199, endPoint y: 92, distance: 142.5
click at [199, 93] on div "IT3542136387 Create Order All statuses All Sources All orders Has problem Order…" at bounding box center [819, 387] width 1258 height 661
type input "IT5221219751"
click at [400, 292] on p "Order RPZA6NB43YKAG" at bounding box center [359, 286] width 131 height 16
